Goal: Transaction & Acquisition: Purchase product/service

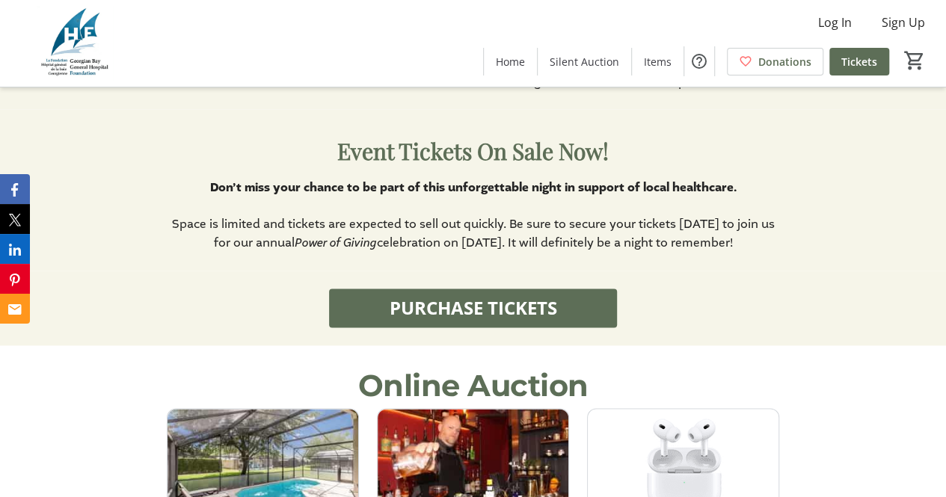
scroll to position [931, 0]
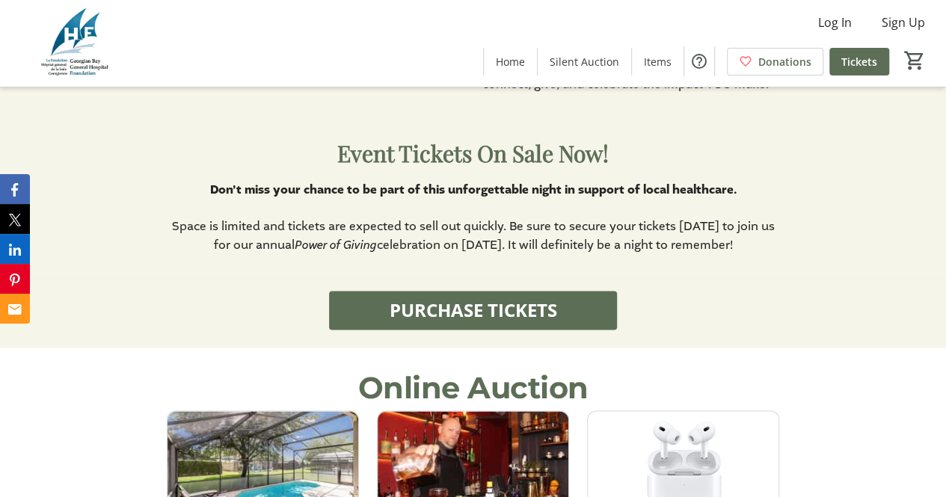
click at [457, 198] on strong "Don’t miss your chance to be part of this unforgettable night in support of loc…" at bounding box center [472, 190] width 527 height 16
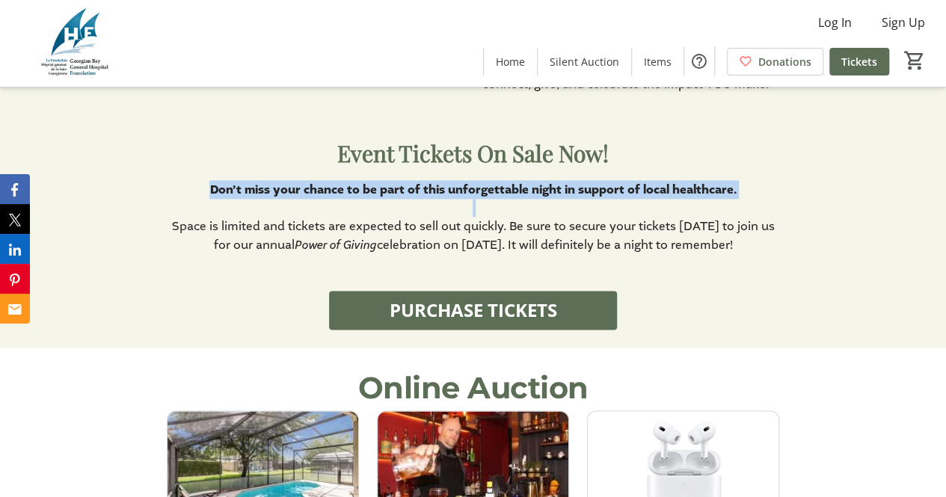
click at [457, 198] on strong "Don’t miss your chance to be part of this unforgettable night in support of loc…" at bounding box center [472, 190] width 527 height 16
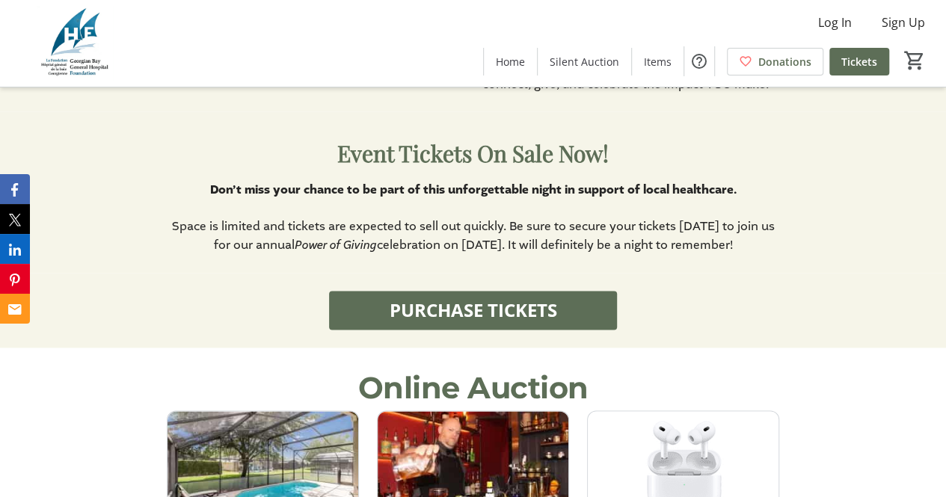
drag, startPoint x: 777, startPoint y: 252, endPoint x: 205, endPoint y: 197, distance: 574.2
drag, startPoint x: 205, startPoint y: 197, endPoint x: 178, endPoint y: 176, distance: 34.1
click at [178, 174] on p "Event Tickets On Sale Now!" at bounding box center [473, 151] width 613 height 45
drag, startPoint x: 214, startPoint y: 191, endPoint x: 780, endPoint y: 261, distance: 569.9
click at [780, 261] on div "Event Tickets On Sale Now! Don’t miss your chance to be part of this unforgetta…" at bounding box center [473, 192] width 946 height 162
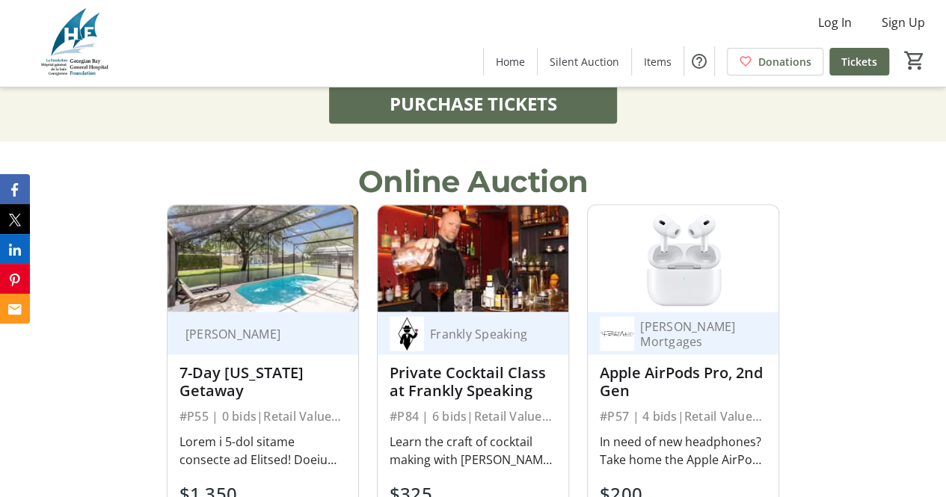
scroll to position [1139, 0]
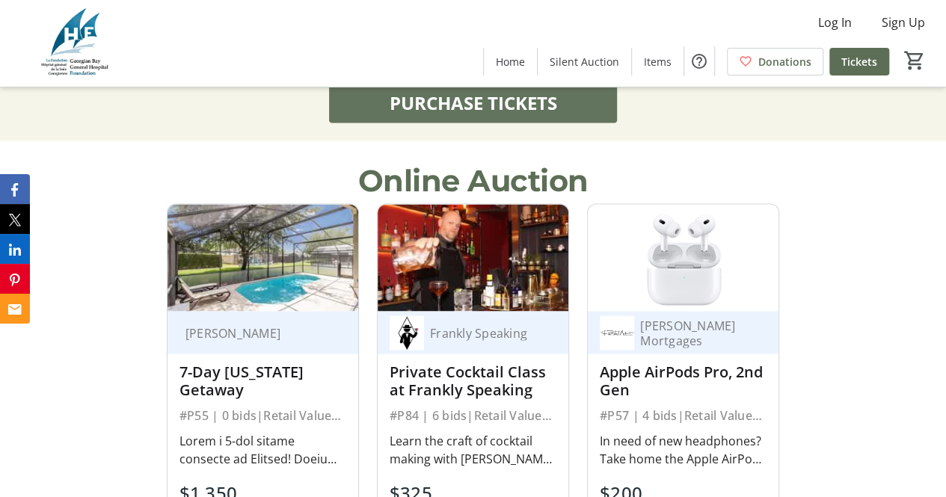
click at [524, 115] on span "PURCHASE TICKETS" at bounding box center [473, 103] width 168 height 27
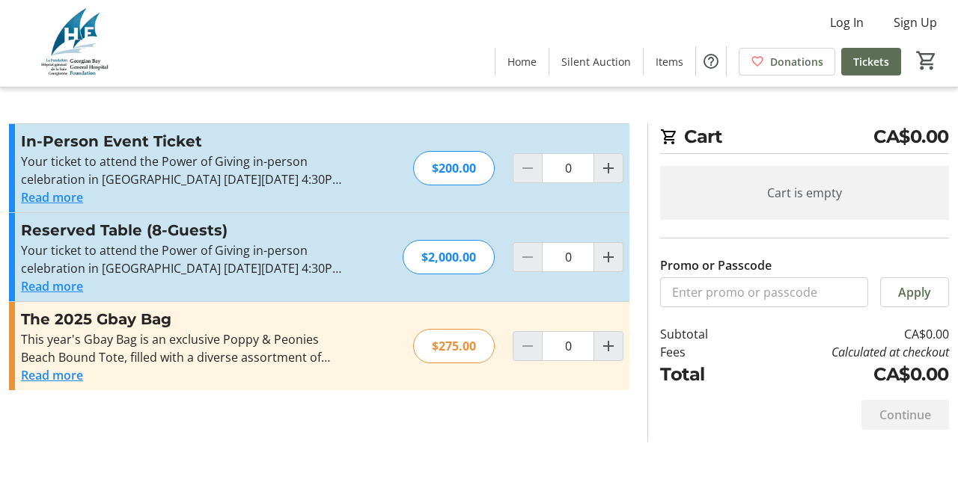
click at [523, 112] on div "Cart CA$0.00 Cart is empty Promo or Passcode Apply Subtotal CA$0.00 Fees Calcul…" at bounding box center [479, 248] width 958 height 497
click at [587, 171] on input "0" at bounding box center [568, 168] width 52 height 30
click at [592, 171] on input "0" at bounding box center [568, 168] width 52 height 30
click at [613, 166] on mat-icon "Increment by one" at bounding box center [608, 168] width 18 height 18
type input "1"
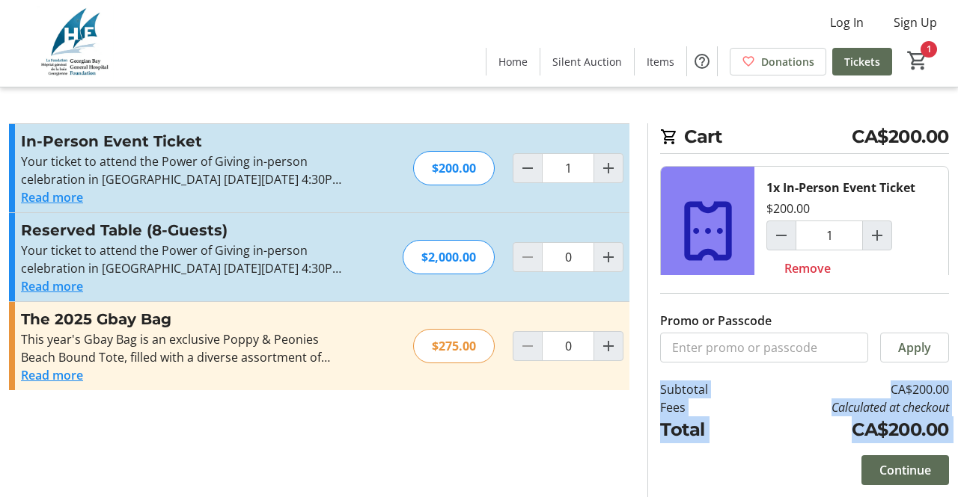
drag, startPoint x: 732, startPoint y: 465, endPoint x: 884, endPoint y: 452, distance: 153.1
click at [884, 452] on div "Continue" at bounding box center [804, 471] width 289 height 54
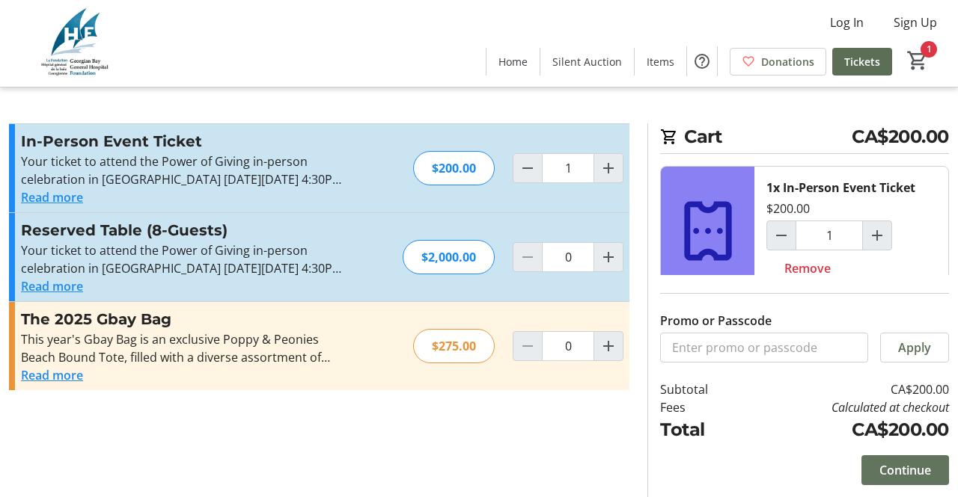
click at [888, 459] on span at bounding box center [905, 471] width 88 height 36
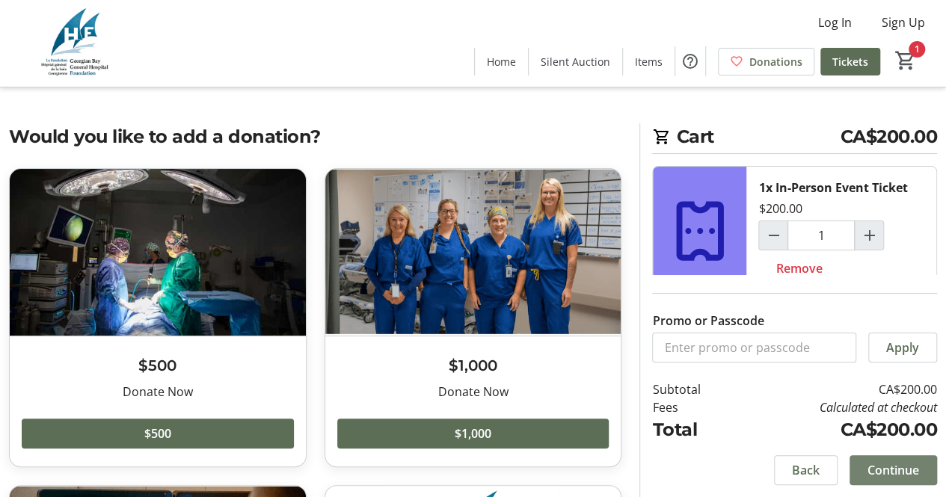
click at [886, 459] on span at bounding box center [894, 471] width 88 height 36
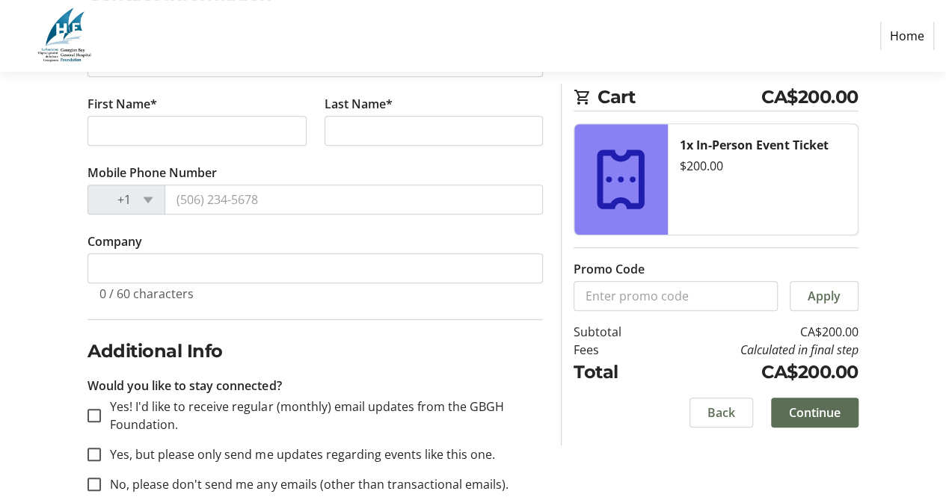
scroll to position [379, 0]
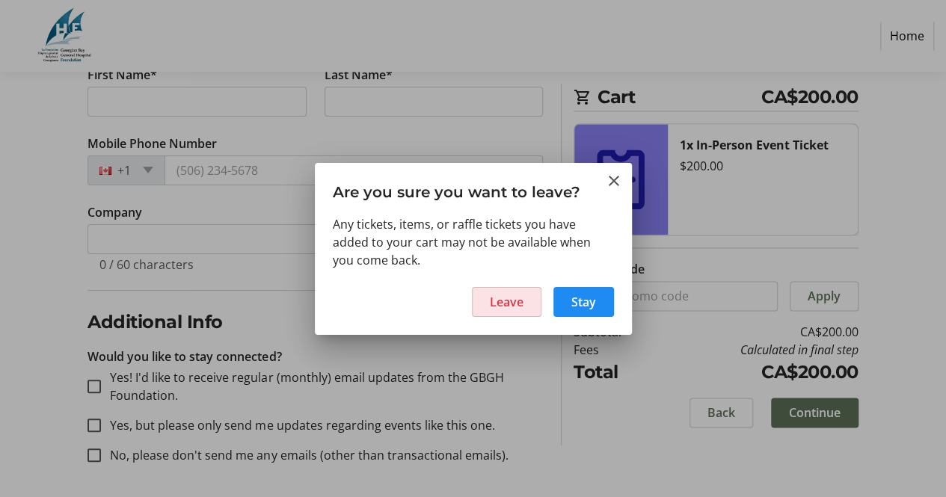
click at [525, 294] on span at bounding box center [507, 302] width 68 height 36
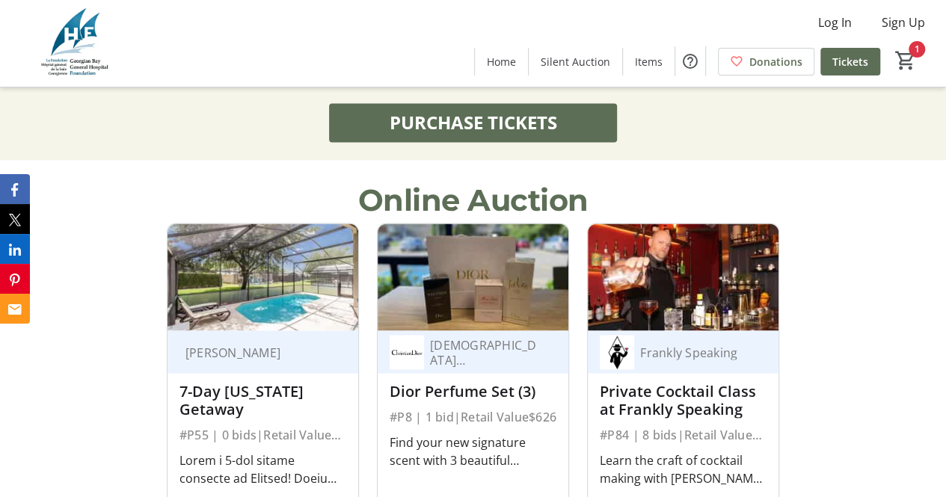
scroll to position [1139, 0]
